Goal: Task Accomplishment & Management: Complete application form

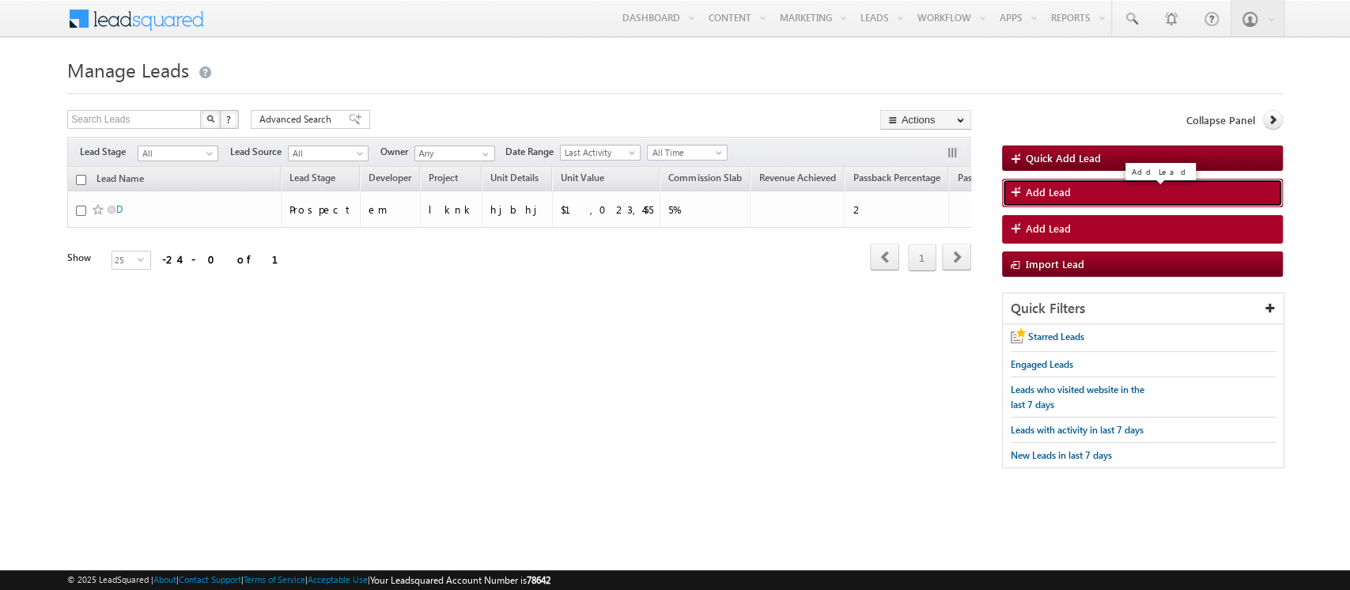
click at [1070, 199] on link "Add Lead" at bounding box center [1142, 193] width 281 height 28
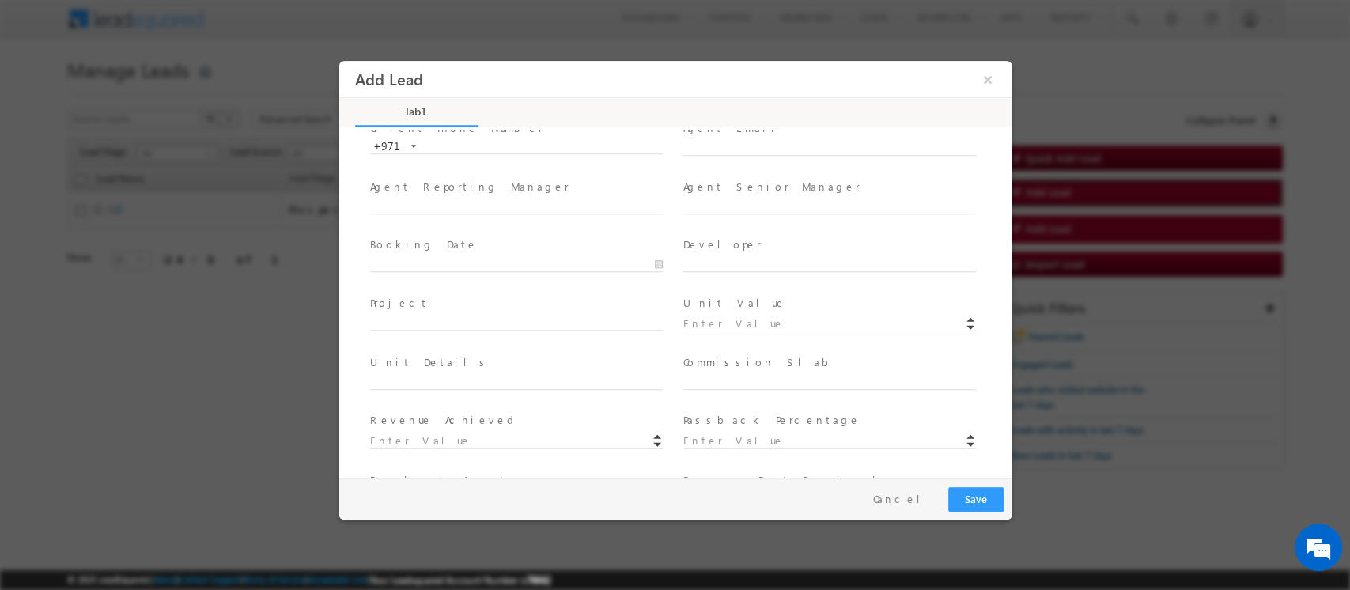
scroll to position [118, 0]
click at [714, 316] on input at bounding box center [829, 320] width 293 height 16
paste input "1000000"
type input "1000000"
click at [733, 383] on input "text" at bounding box center [829, 378] width 293 height 16
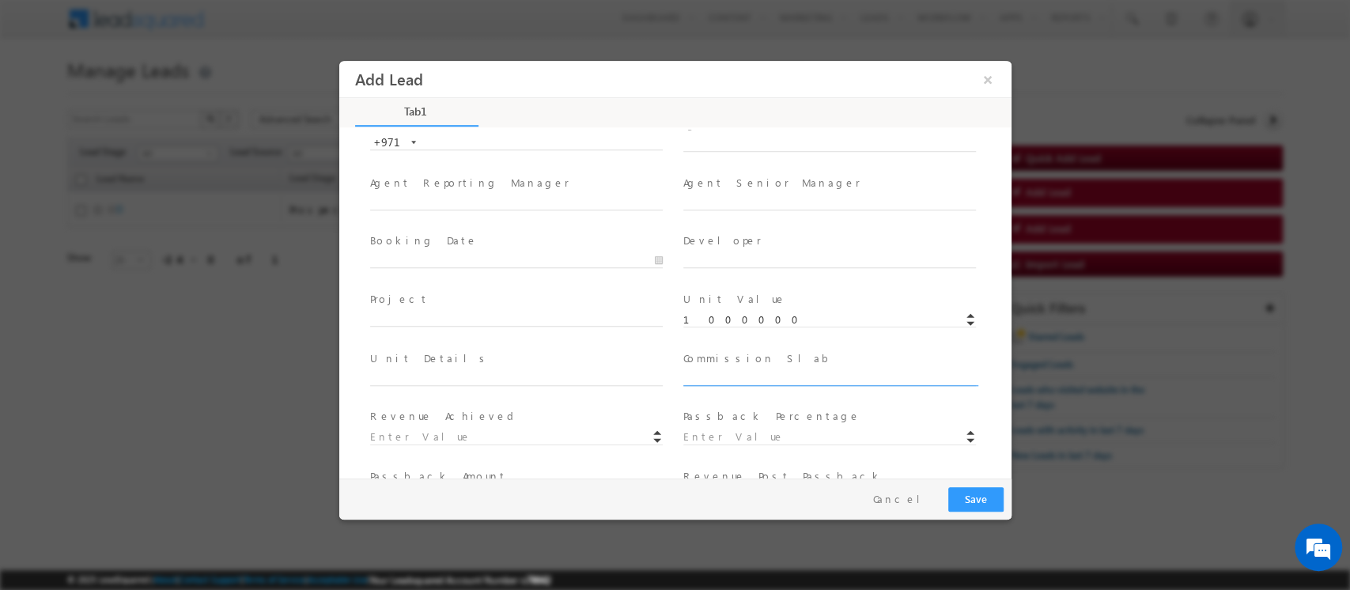
type input "4%"
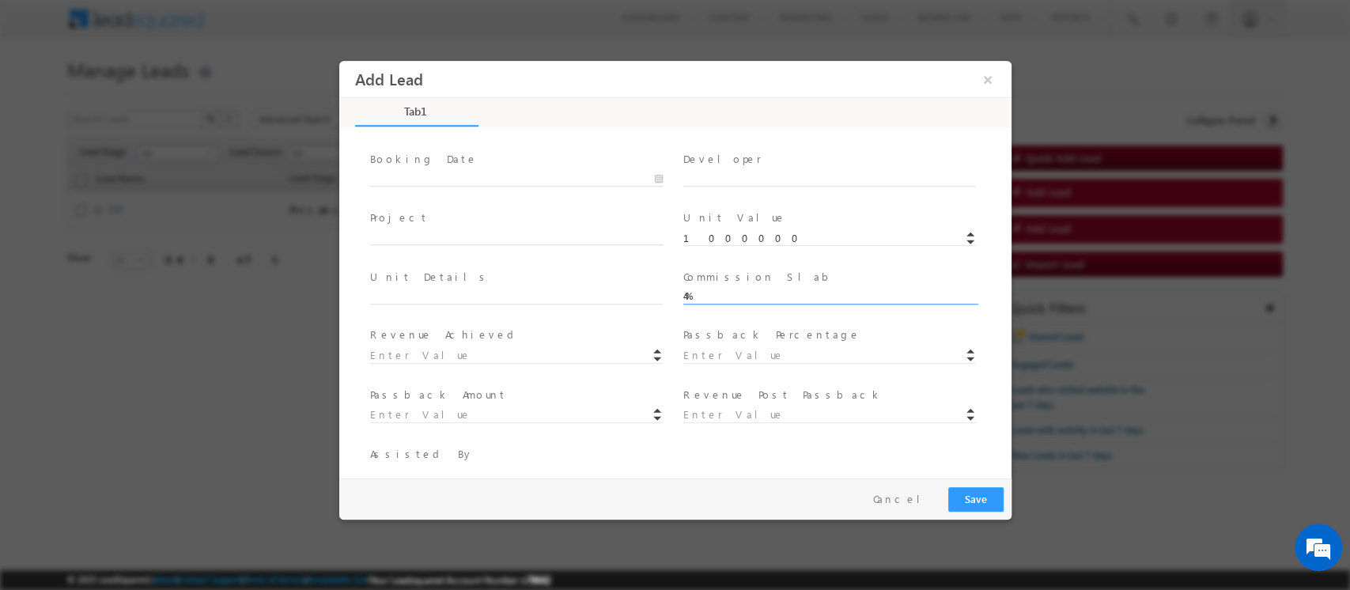
scroll to position [206, 0]
click at [520, 346] on input at bounding box center [515, 349] width 293 height 16
type input "40000"
click at [738, 339] on div at bounding box center [836, 348] width 307 height 18
click at [738, 342] on input at bounding box center [829, 349] width 293 height 16
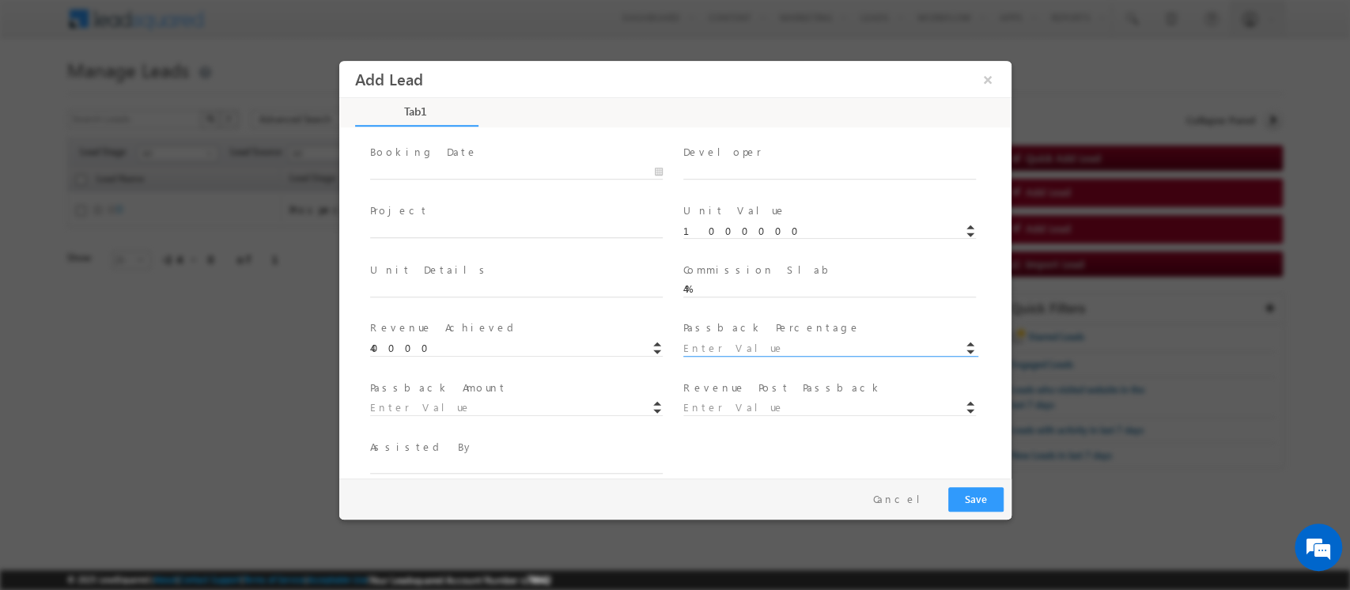
type input "1"
type input "10000"
type input "30000"
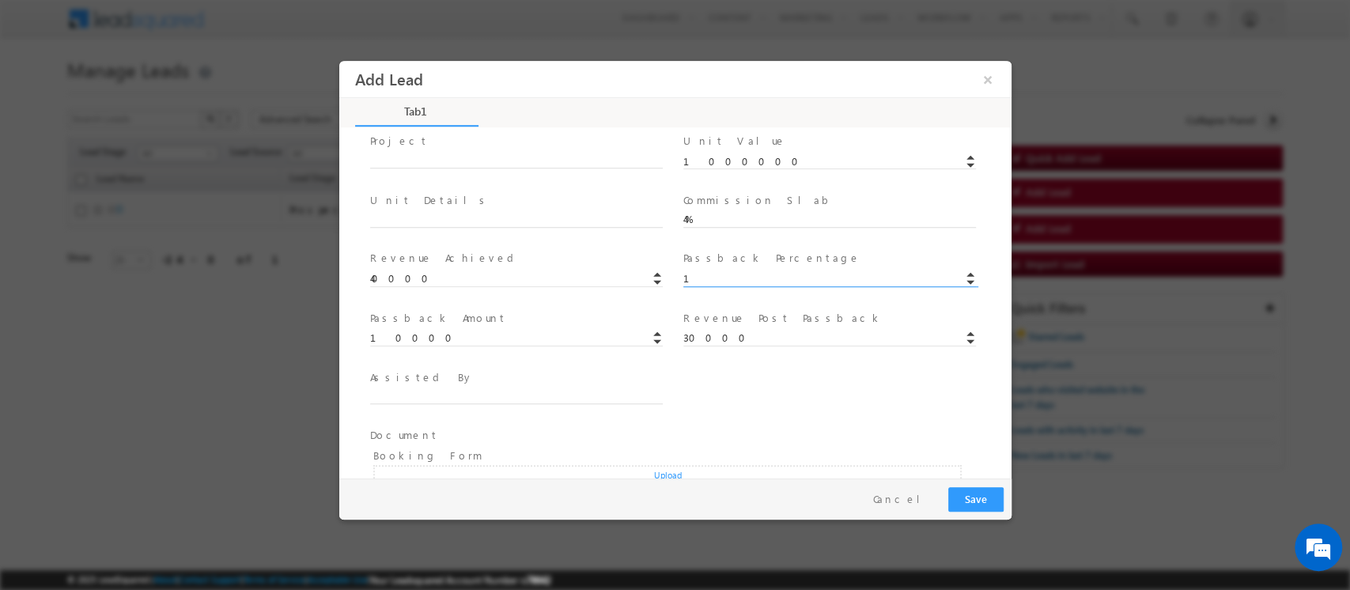
scroll to position [278, 0]
click at [915, 499] on button "Cancel" at bounding box center [902, 499] width 83 height 23
